Goal: Check status: Check status

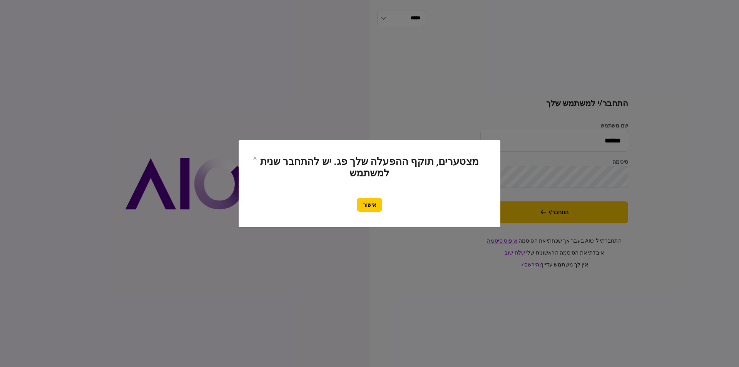
click at [376, 206] on button "אישור" at bounding box center [369, 205] width 25 height 14
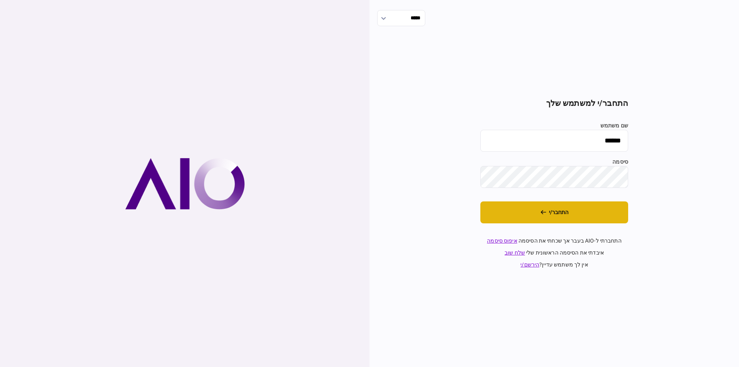
drag, startPoint x: 517, startPoint y: 211, endPoint x: 507, endPoint y: 212, distance: 10.5
click at [518, 211] on button "התחבר/י" at bounding box center [554, 212] width 148 height 22
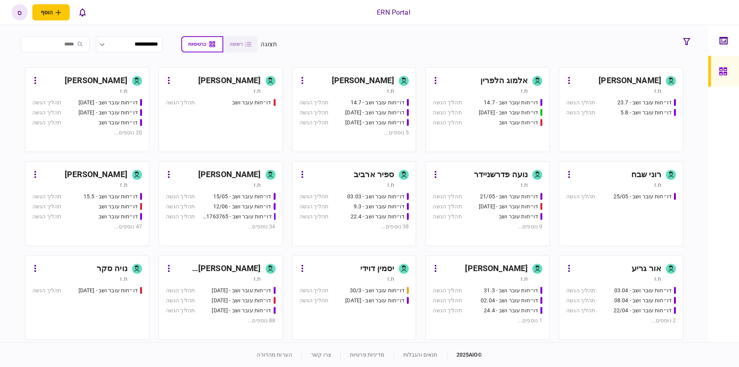
click at [362, 173] on div "ספיר ארביב" at bounding box center [374, 175] width 40 height 12
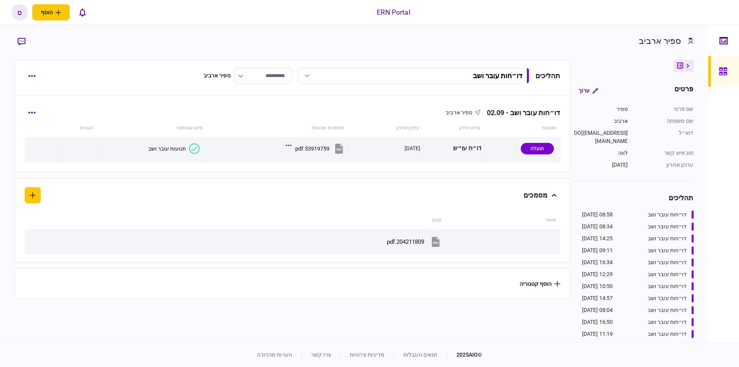
click at [37, 105] on div "דו״חות עובר ושב - 02.09 ספיר ארביב" at bounding box center [292, 107] width 535 height 23
click at [35, 113] on icon "button" at bounding box center [31, 113] width 7 height 2
drag, startPoint x: 91, startPoint y: 107, endPoint x: 81, endPoint y: 121, distance: 16.9
click at [92, 107] on div at bounding box center [369, 183] width 739 height 367
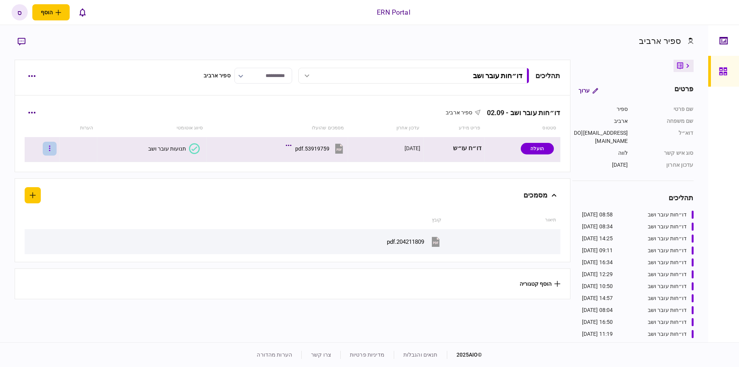
click at [50, 153] on button "button" at bounding box center [50, 149] width 14 height 14
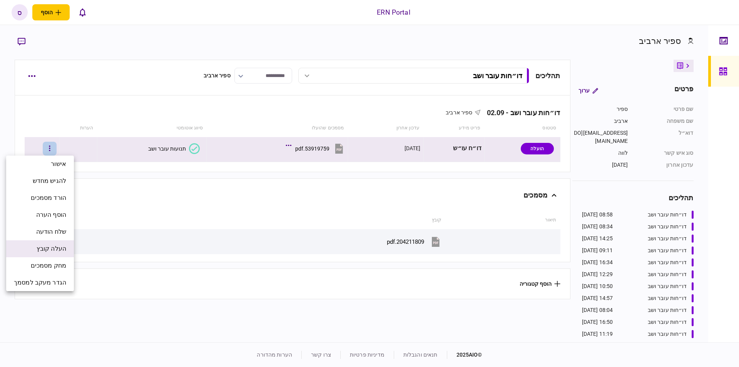
click at [55, 252] on span "העלה קובץ" at bounding box center [52, 248] width 30 height 9
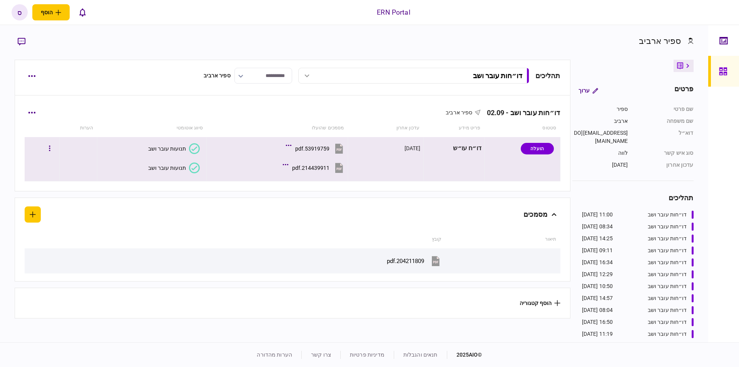
drag, startPoint x: 172, startPoint y: 169, endPoint x: 173, endPoint y: 163, distance: 6.2
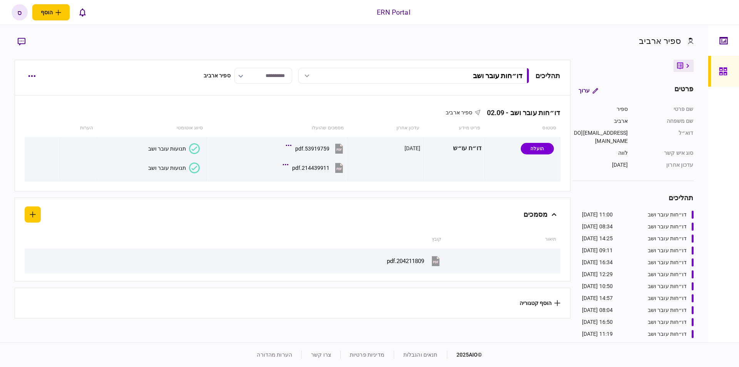
click at [172, 169] on div "תנועות עובר ושב" at bounding box center [167, 168] width 38 height 6
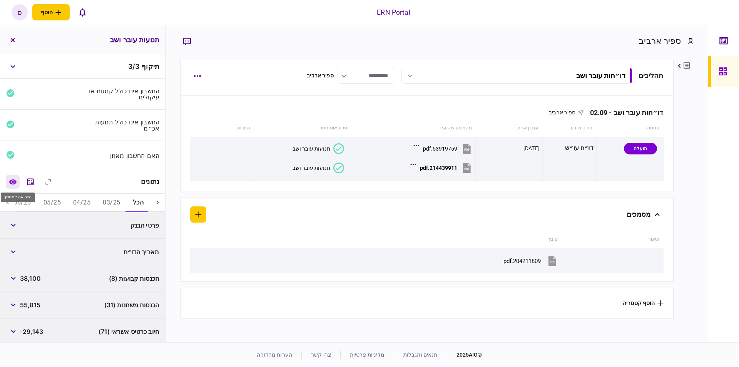
click at [13, 183] on icon "השוואה למסמך" at bounding box center [13, 182] width 8 height 6
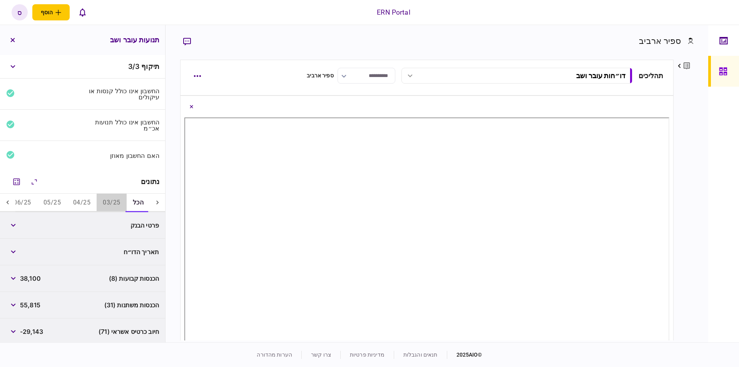
drag, startPoint x: 108, startPoint y: 200, endPoint x: 104, endPoint y: 197, distance: 4.7
click at [109, 200] on button "03/25" at bounding box center [112, 203] width 30 height 18
click at [8, 201] on icon at bounding box center [8, 202] width 2 height 4
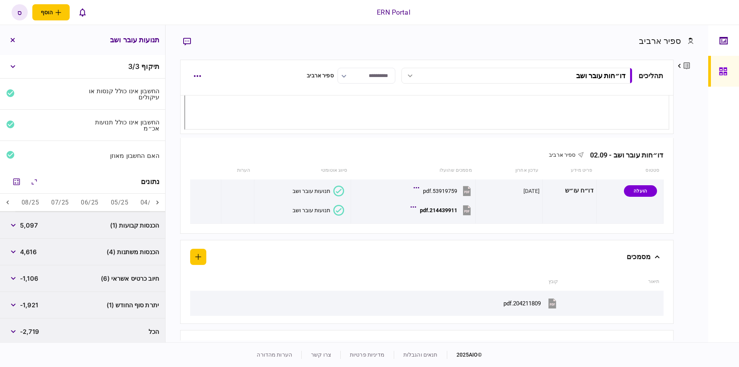
scroll to position [64, 0]
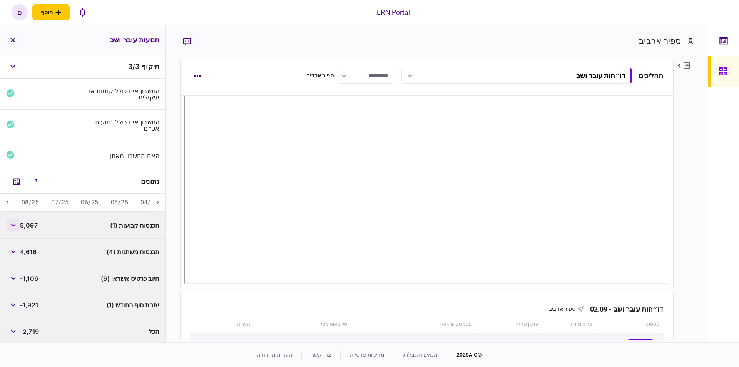
click at [17, 221] on button "button" at bounding box center [13, 225] width 14 height 14
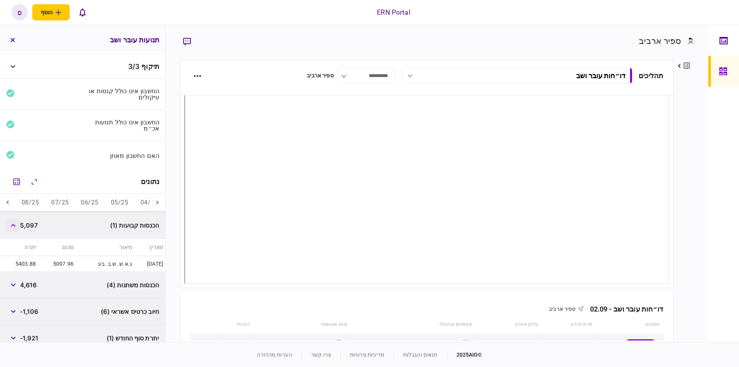
click at [17, 221] on button "button" at bounding box center [13, 225] width 14 height 14
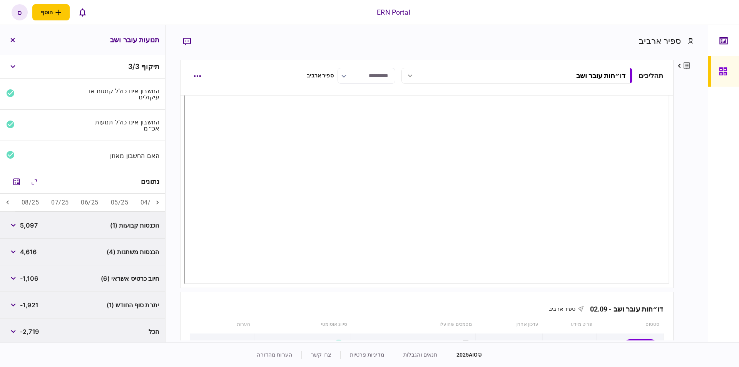
click at [82, 199] on button "06/25" at bounding box center [90, 203] width 30 height 18
click at [23, 221] on span "9,958" at bounding box center [29, 225] width 18 height 9
click at [18, 224] on button "button" at bounding box center [13, 225] width 14 height 14
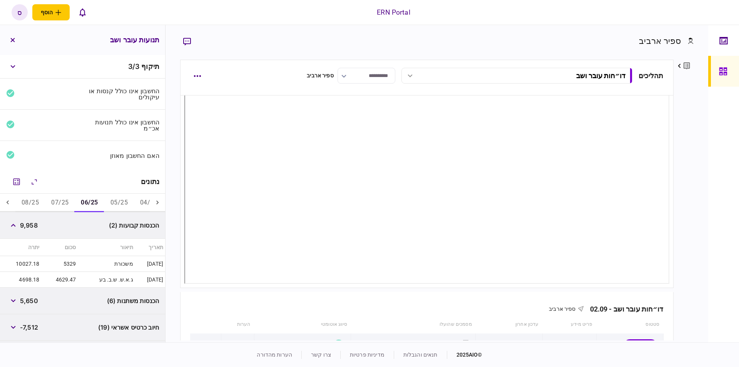
click at [68, 202] on button "07/25" at bounding box center [60, 203] width 30 height 18
click at [36, 199] on button "08/25" at bounding box center [30, 203] width 30 height 18
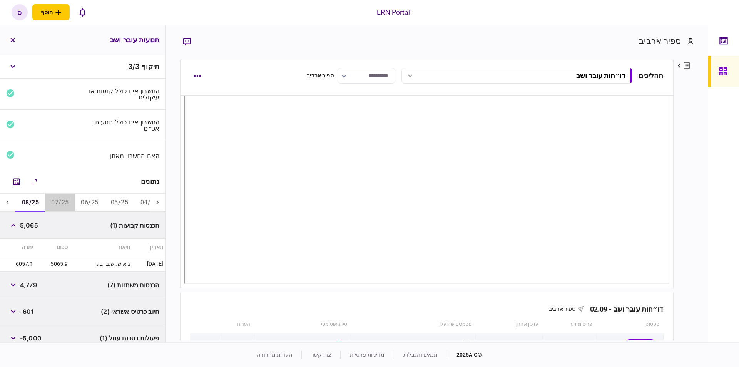
click at [58, 201] on button "07/25" at bounding box center [60, 203] width 30 height 18
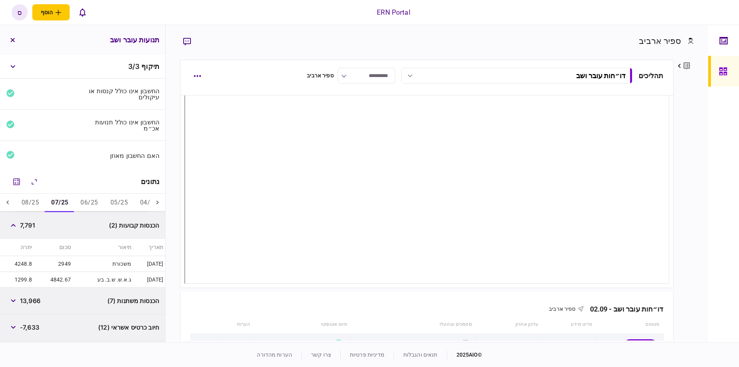
click at [125, 199] on button "05/25" at bounding box center [119, 203] width 30 height 18
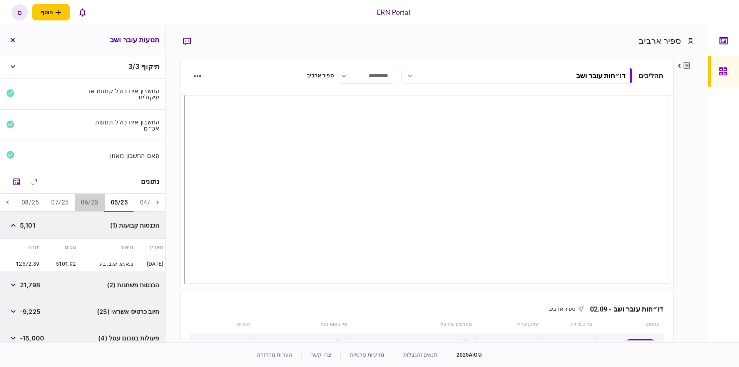
click at [91, 199] on button "06/25" at bounding box center [90, 203] width 30 height 18
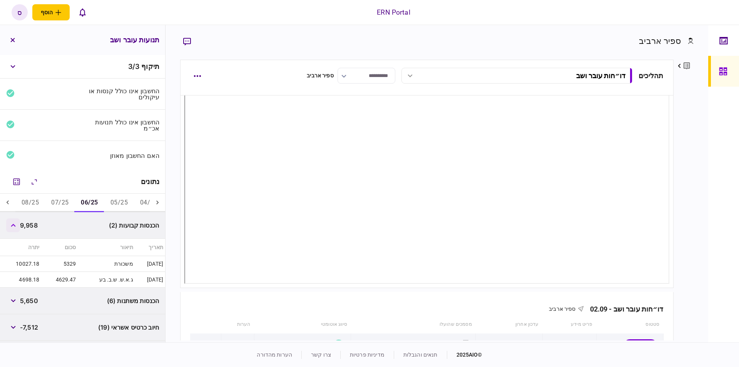
click at [18, 226] on button "button" at bounding box center [13, 225] width 14 height 14
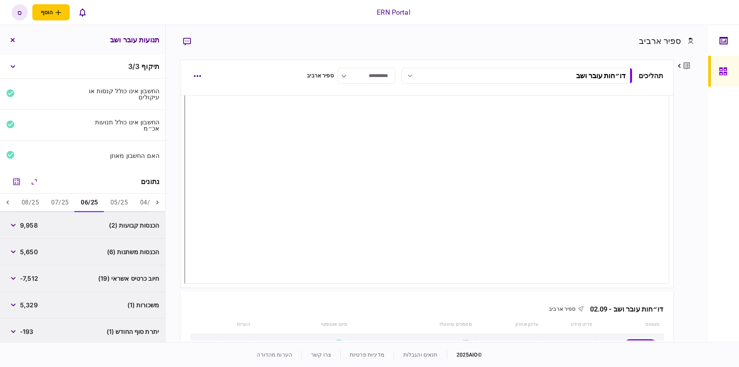
click at [33, 224] on span "9,958" at bounding box center [29, 225] width 18 height 9
copy span "9,958"
click at [18, 250] on button "button" at bounding box center [13, 252] width 14 height 14
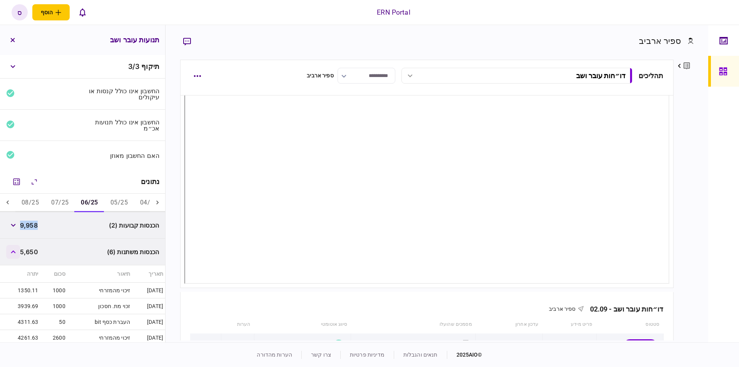
click at [11, 251] on button "button" at bounding box center [13, 252] width 14 height 14
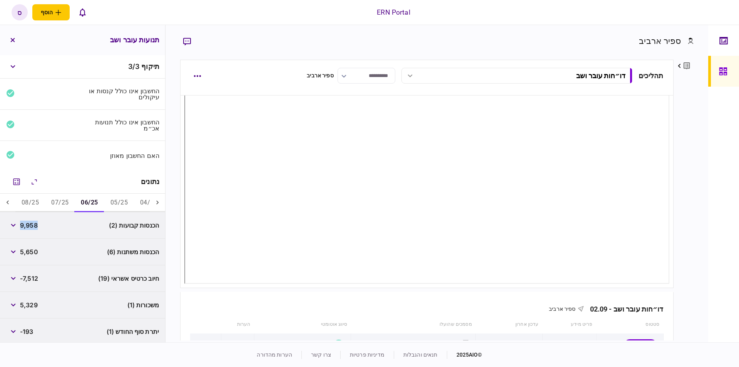
click at [72, 199] on button "07/25" at bounding box center [60, 203] width 30 height 18
click at [18, 225] on button "button" at bounding box center [13, 225] width 14 height 14
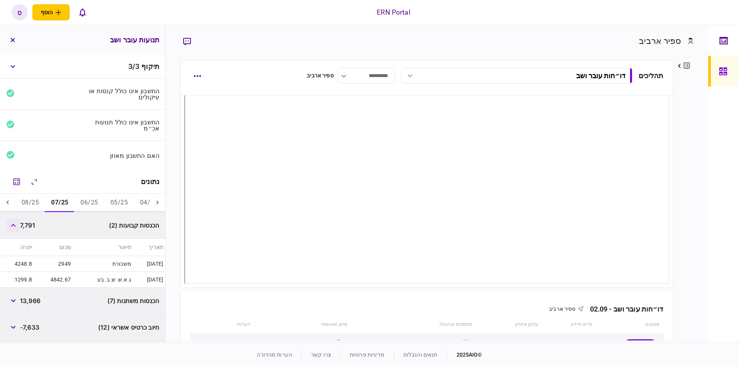
click at [18, 225] on button "button" at bounding box center [13, 225] width 14 height 14
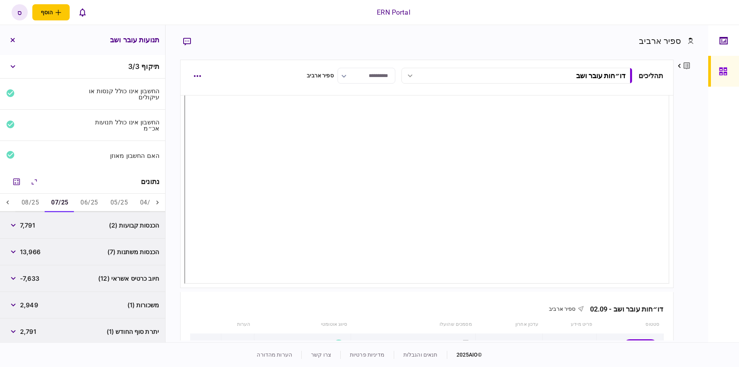
click at [25, 223] on span "7,791" at bounding box center [27, 225] width 15 height 9
click at [16, 224] on icon "button" at bounding box center [13, 225] width 5 height 3
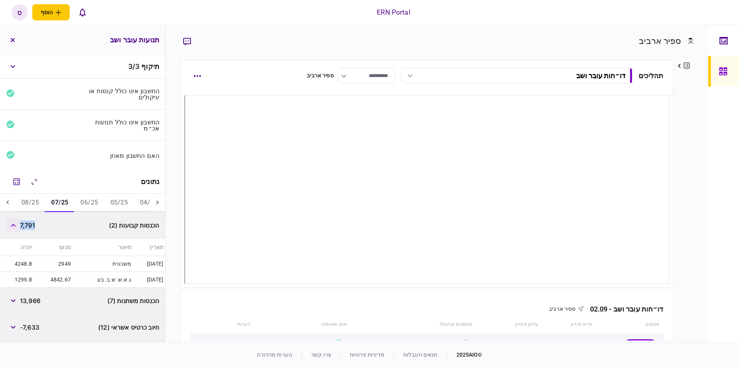
click at [16, 226] on button "button" at bounding box center [13, 225] width 14 height 14
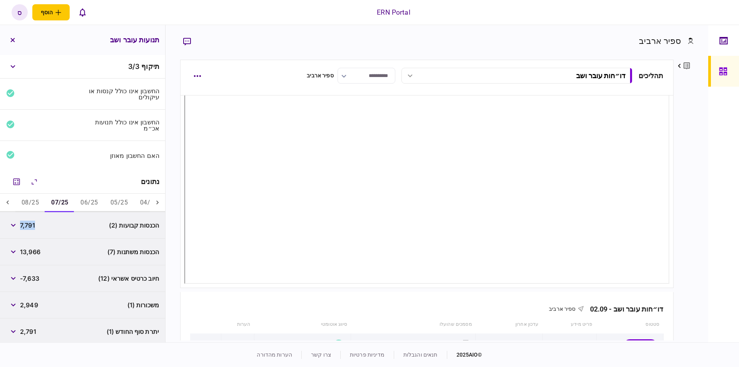
click at [27, 224] on span "7,791" at bounding box center [27, 225] width 15 height 9
click at [29, 221] on span "7,791" at bounding box center [27, 225] width 15 height 9
click at [30, 221] on span "7,791" at bounding box center [27, 225] width 15 height 9
click at [32, 248] on span "13,966" at bounding box center [30, 251] width 20 height 9
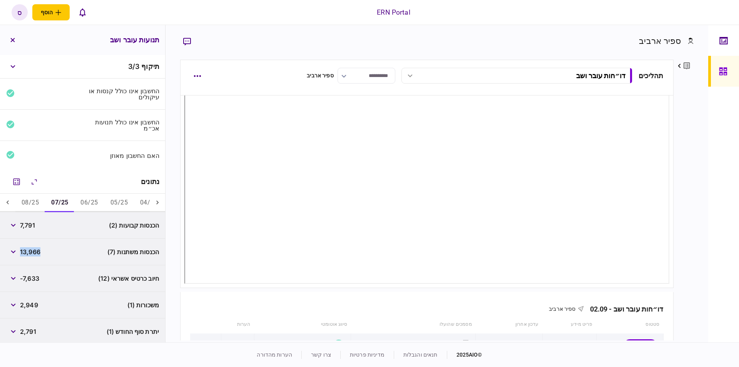
click at [33, 249] on span "13,966" at bounding box center [30, 251] width 20 height 9
click at [13, 250] on icon "button" at bounding box center [13, 251] width 5 height 3
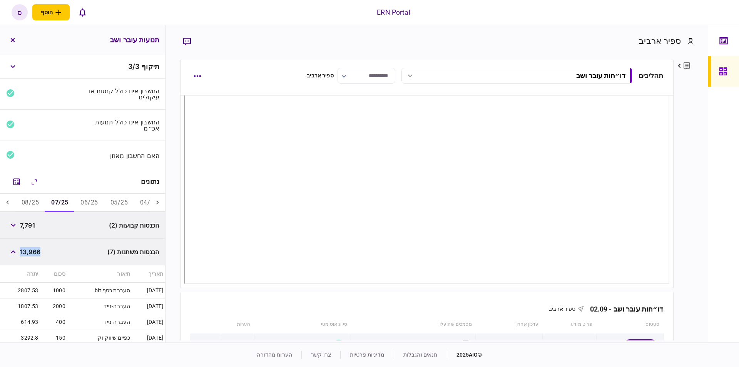
scroll to position [87, 0]
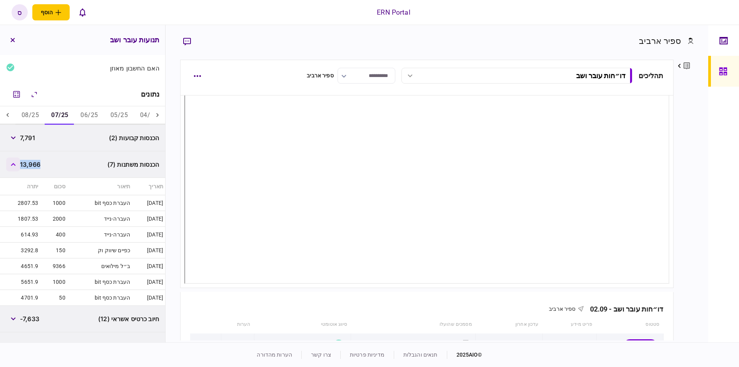
click at [14, 160] on button "button" at bounding box center [13, 164] width 14 height 14
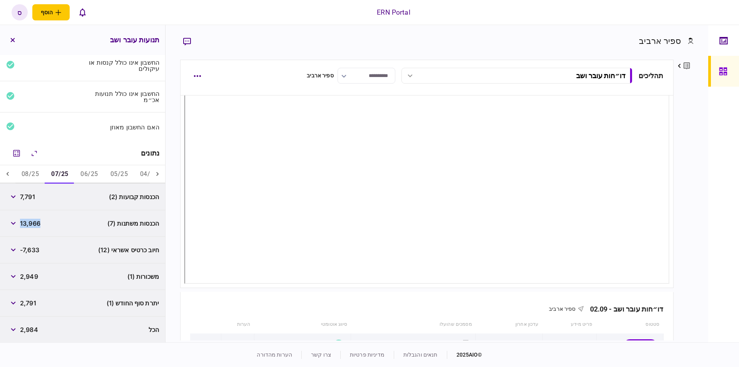
scroll to position [28, 0]
click at [23, 222] on span "13,966" at bounding box center [30, 223] width 20 height 9
click at [16, 223] on icon "button" at bounding box center [13, 223] width 5 height 3
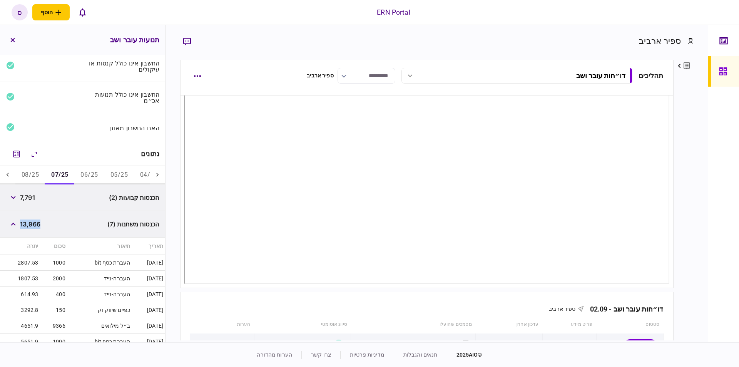
scroll to position [115, 0]
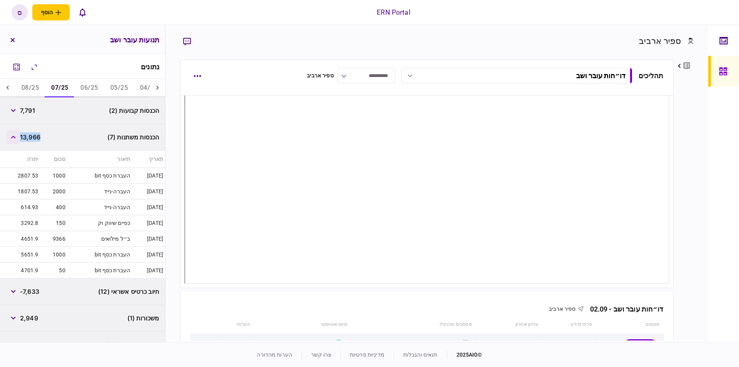
click at [20, 139] on button "button" at bounding box center [13, 137] width 14 height 14
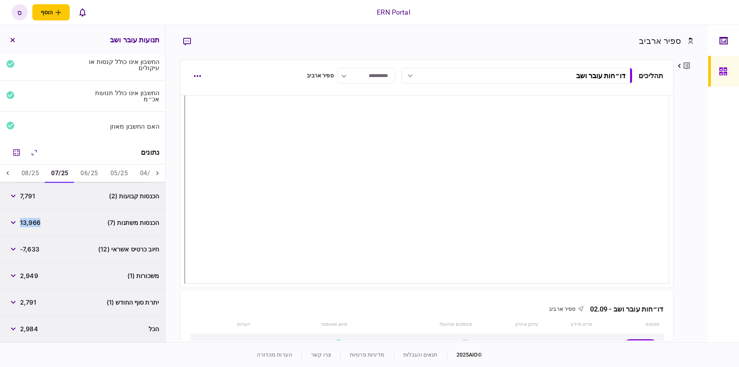
scroll to position [28, 0]
click at [33, 280] on span "2,949" at bounding box center [29, 276] width 18 height 9
click at [24, 302] on span "2,791" at bounding box center [28, 303] width 16 height 9
copy span "2,791"
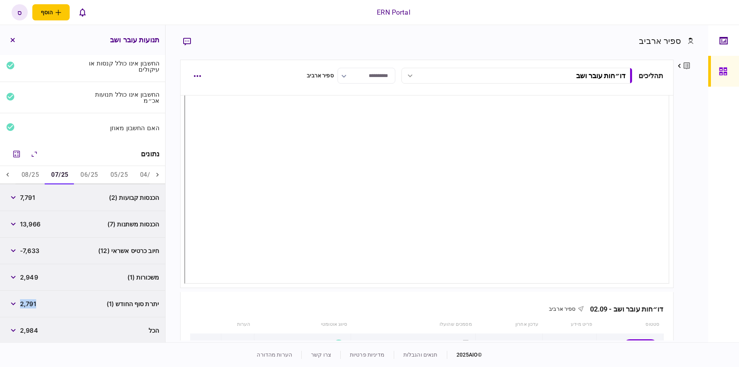
click at [26, 175] on button "08/25" at bounding box center [30, 175] width 30 height 18
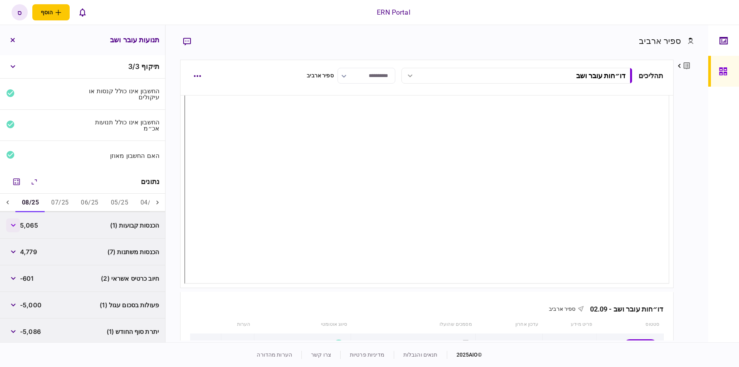
click at [15, 224] on icon "button" at bounding box center [13, 225] width 5 height 3
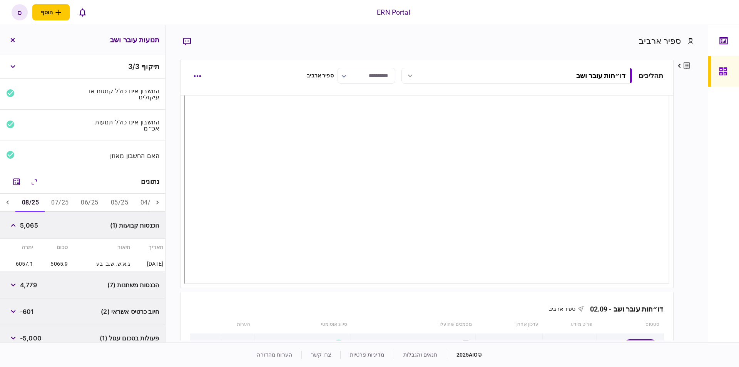
scroll to position [43, 0]
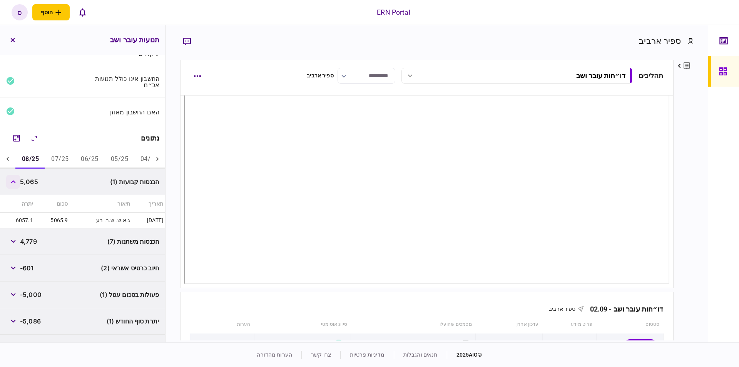
click at [15, 183] on button "button" at bounding box center [13, 182] width 14 height 14
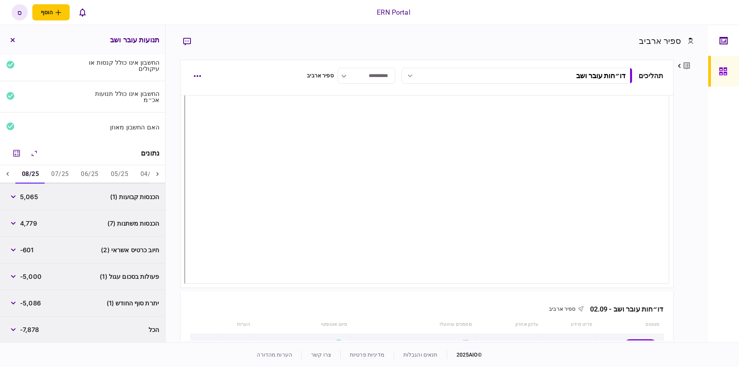
scroll to position [28, 0]
click at [32, 195] on span "5,065" at bounding box center [29, 197] width 18 height 9
copy span "5,065"
click at [16, 224] on icon "button" at bounding box center [13, 223] width 5 height 3
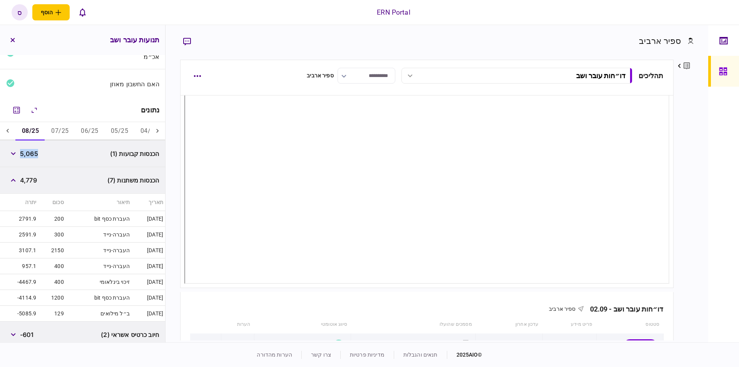
scroll to position [0, 0]
click at [14, 176] on button "button" at bounding box center [13, 180] width 14 height 14
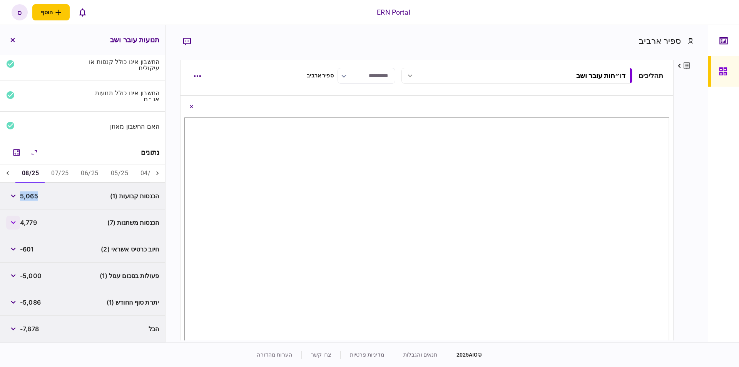
scroll to position [28, 0]
click at [14, 224] on button "button" at bounding box center [13, 224] width 14 height 14
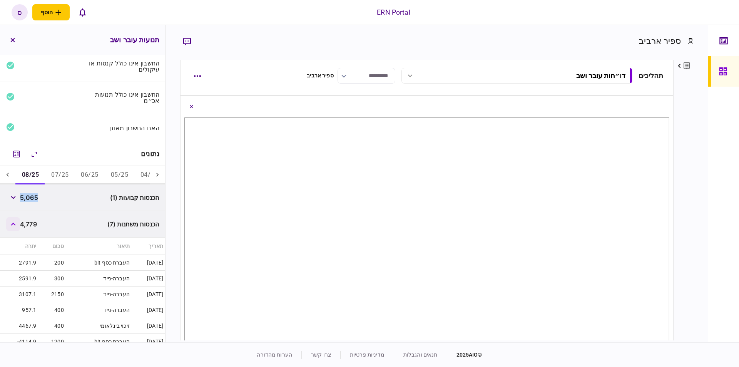
scroll to position [72, 0]
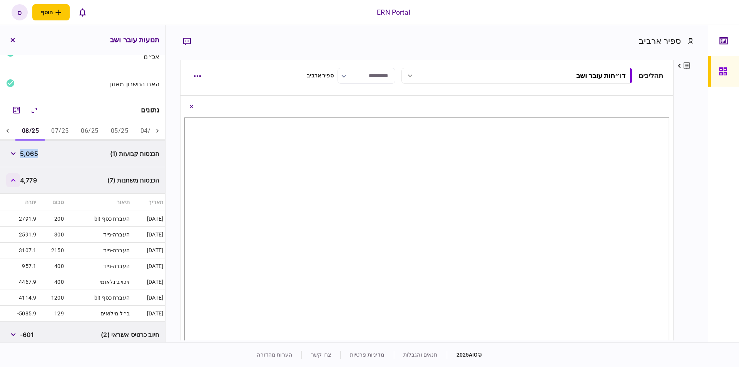
click at [18, 182] on button "button" at bounding box center [13, 180] width 14 height 14
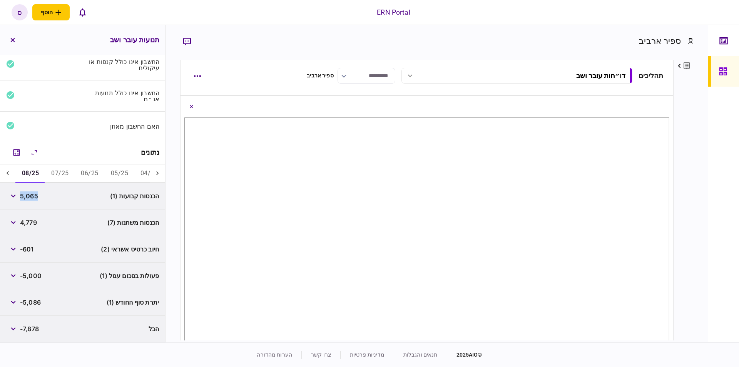
scroll to position [28, 0]
click at [25, 222] on span "4,779" at bounding box center [28, 223] width 17 height 9
copy span "4,779"
